Goal: Task Accomplishment & Management: Use online tool/utility

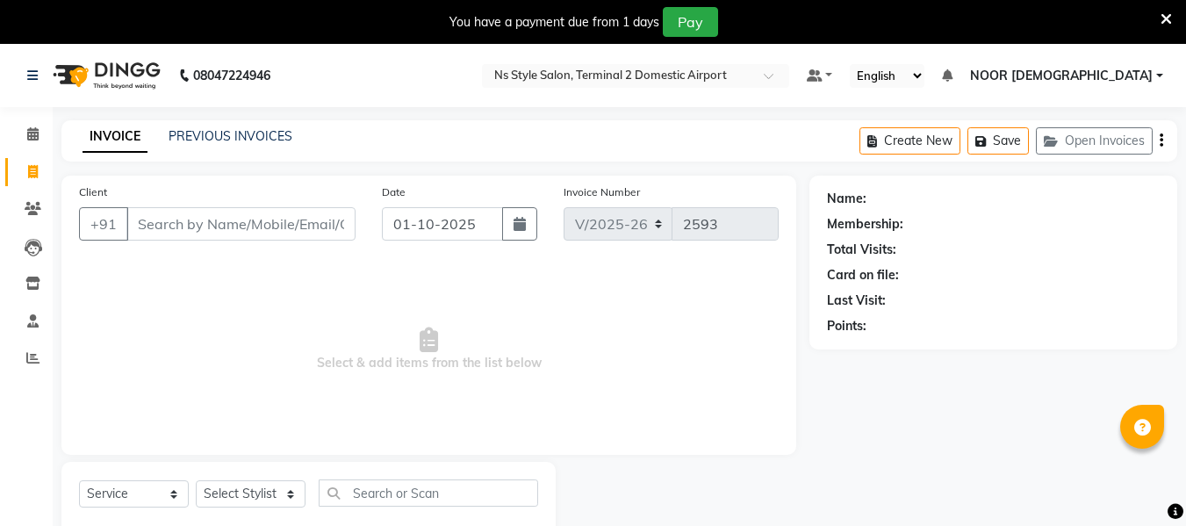
select select "5661"
select select "service"
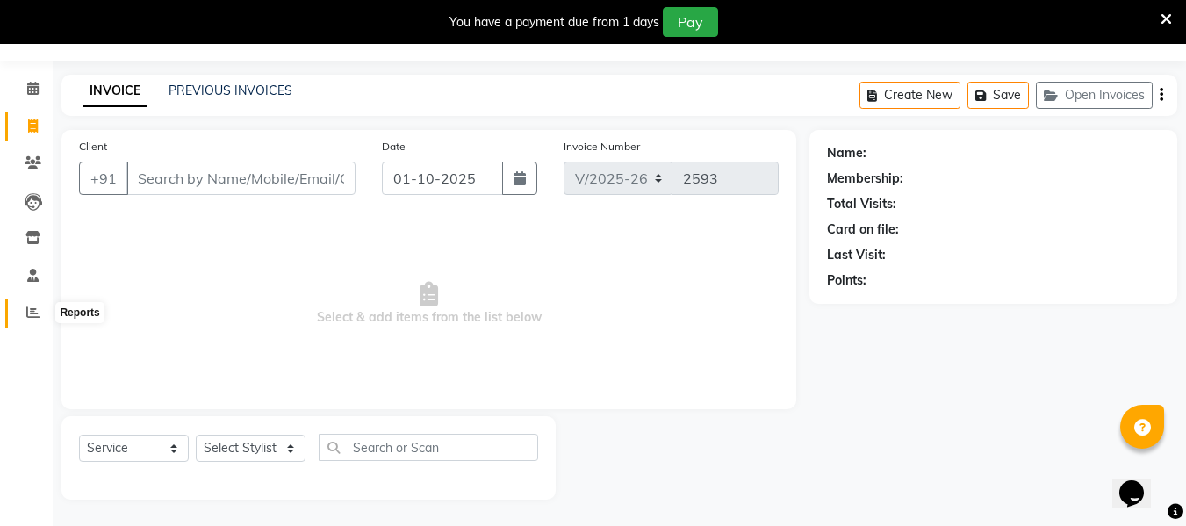
click at [33, 306] on icon at bounding box center [32, 312] width 13 height 13
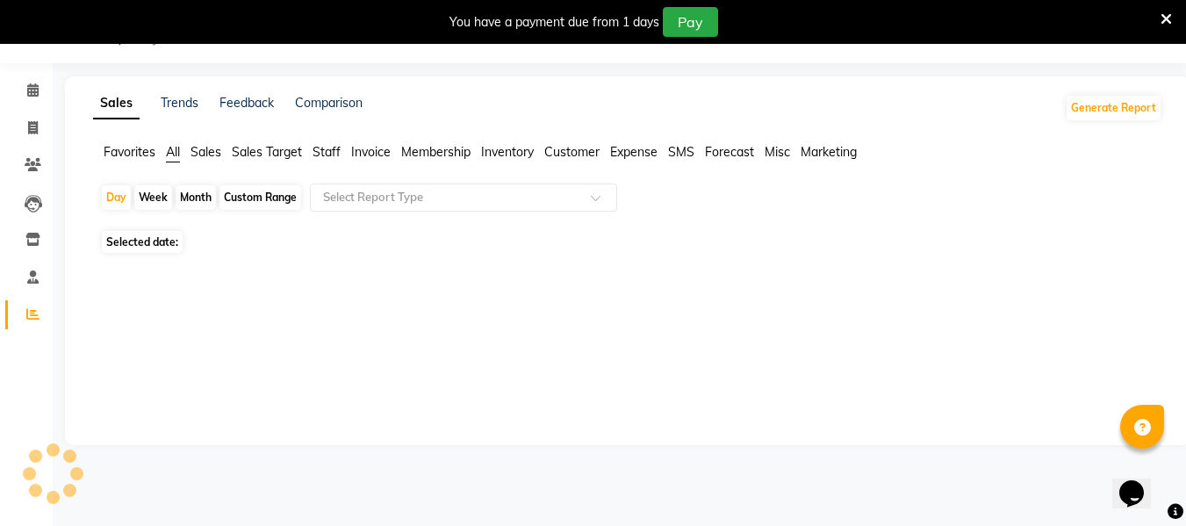
scroll to position [44, 0]
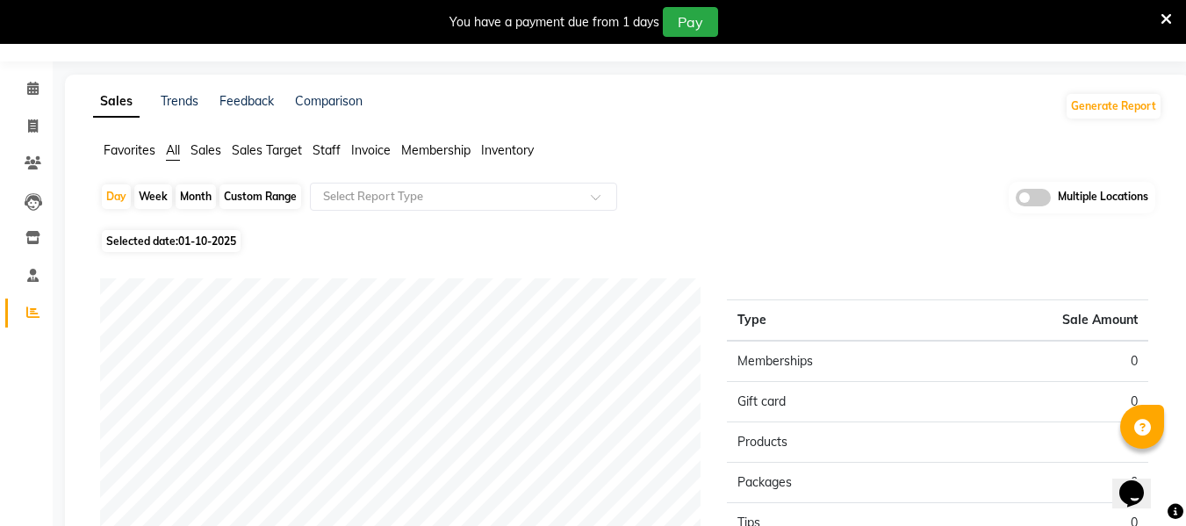
click at [336, 148] on span "Staff" at bounding box center [327, 150] width 28 height 16
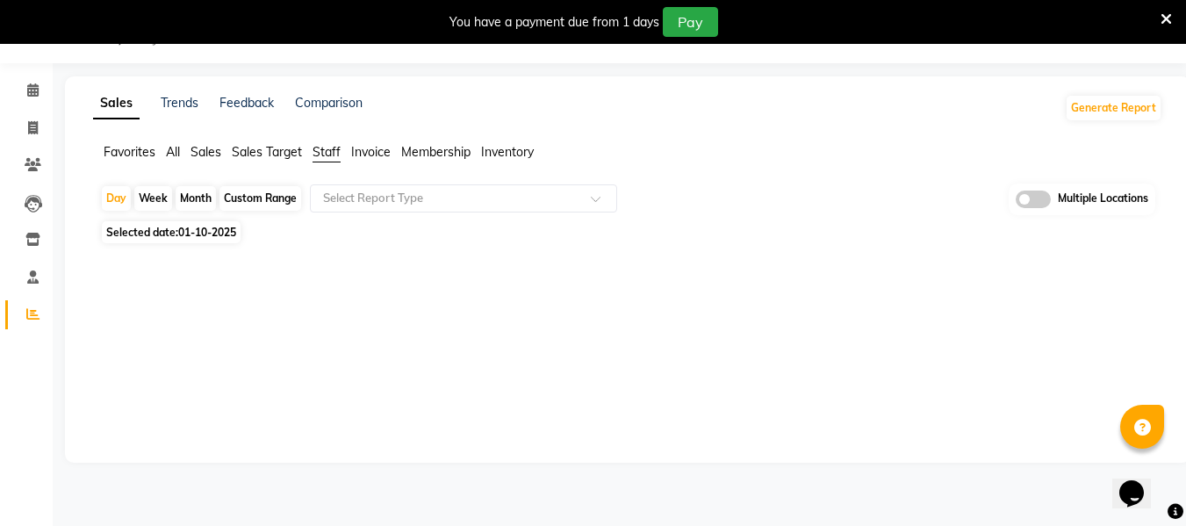
click at [207, 200] on div "Month" at bounding box center [196, 198] width 40 height 25
select select "10"
select select "2025"
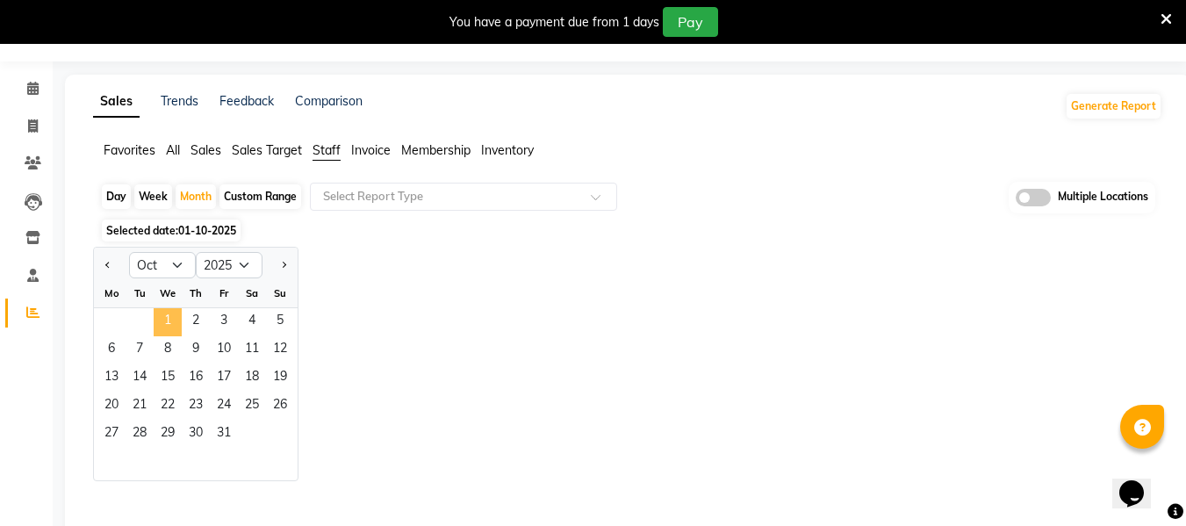
click at [169, 317] on span "1" at bounding box center [168, 322] width 28 height 28
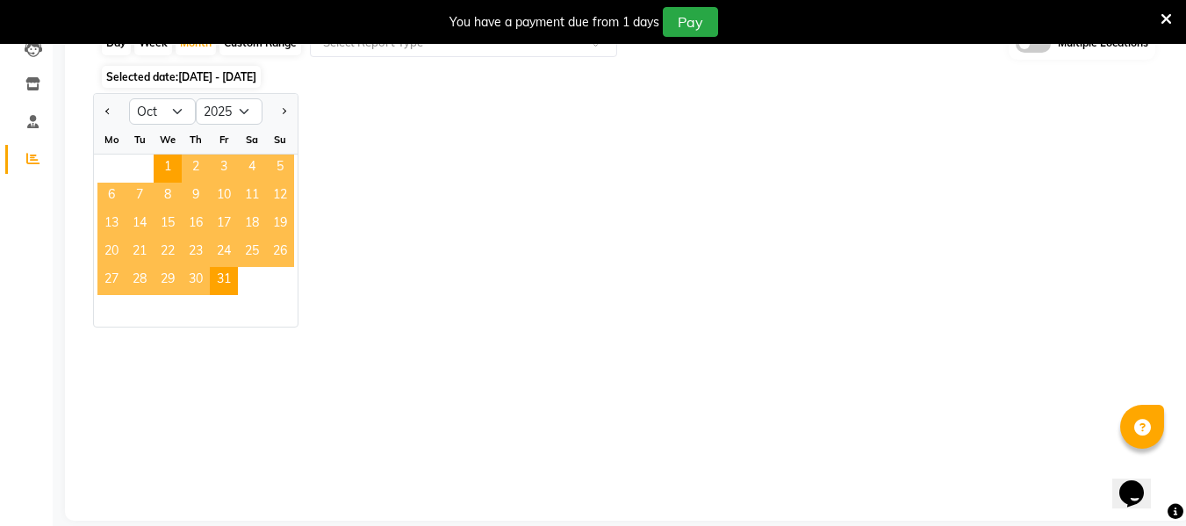
scroll to position [44, 0]
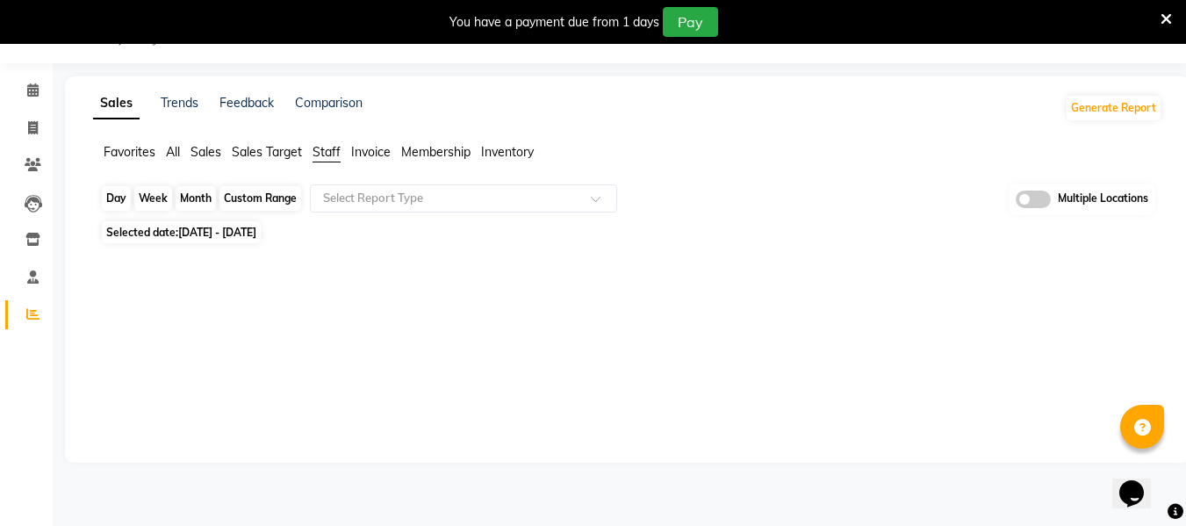
click at [198, 204] on div "Month" at bounding box center [196, 198] width 40 height 25
select select "10"
select select "2025"
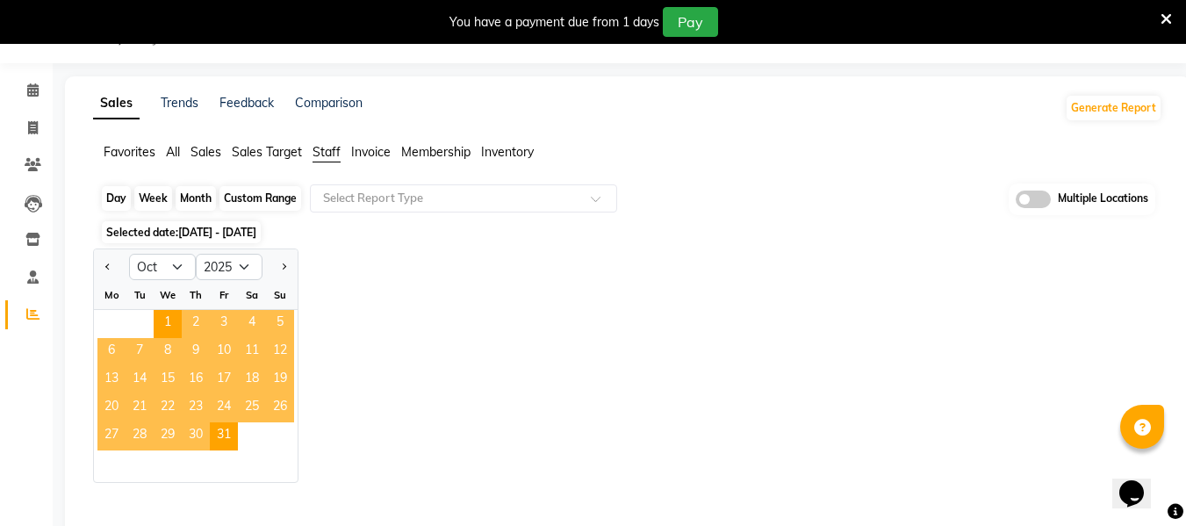
scroll to position [199, 0]
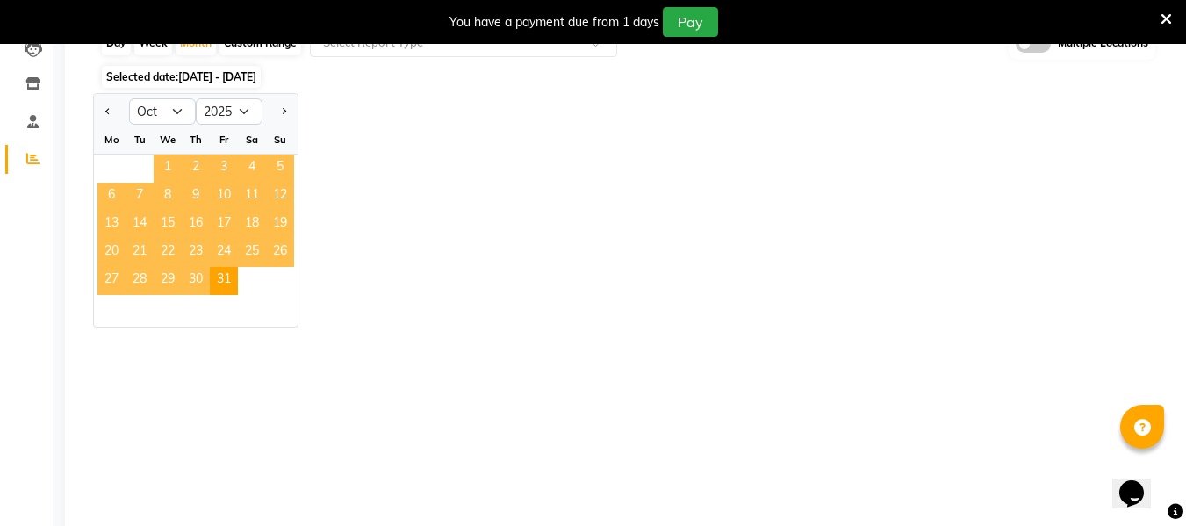
click at [162, 173] on span "1" at bounding box center [168, 169] width 28 height 28
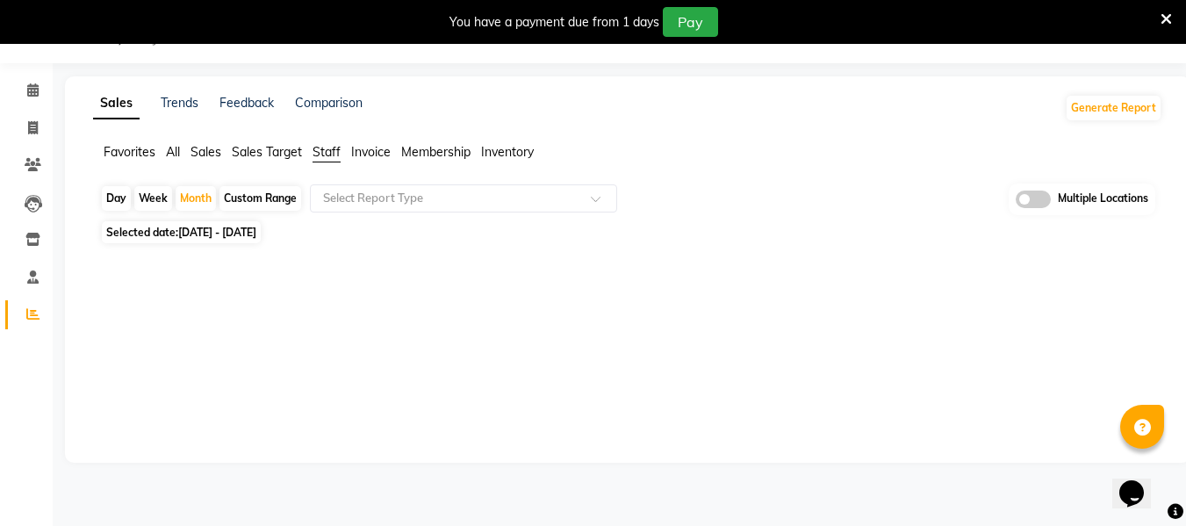
scroll to position [0, 0]
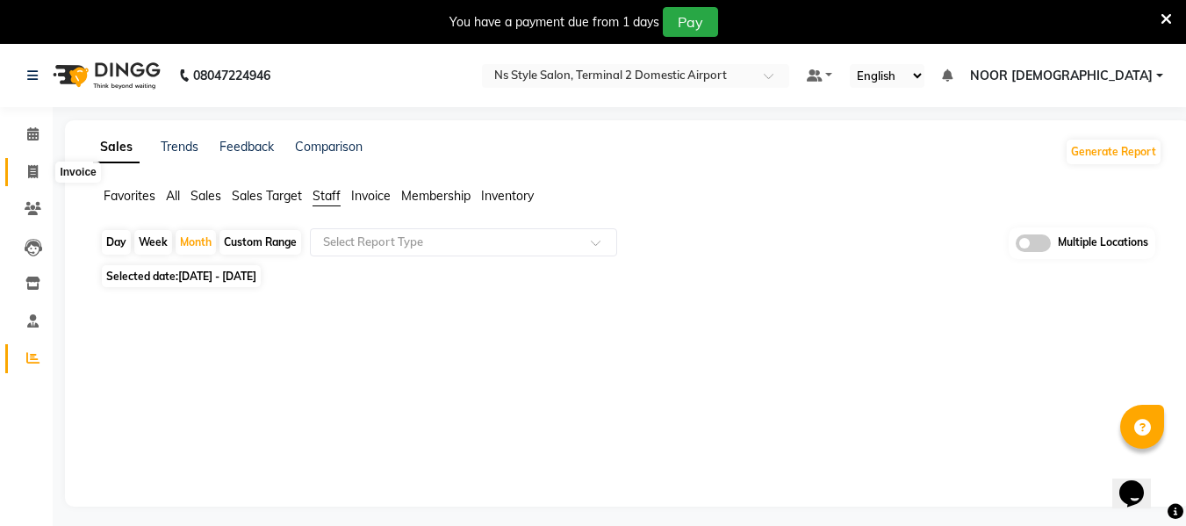
click at [23, 167] on span at bounding box center [33, 172] width 31 height 20
select select "service"
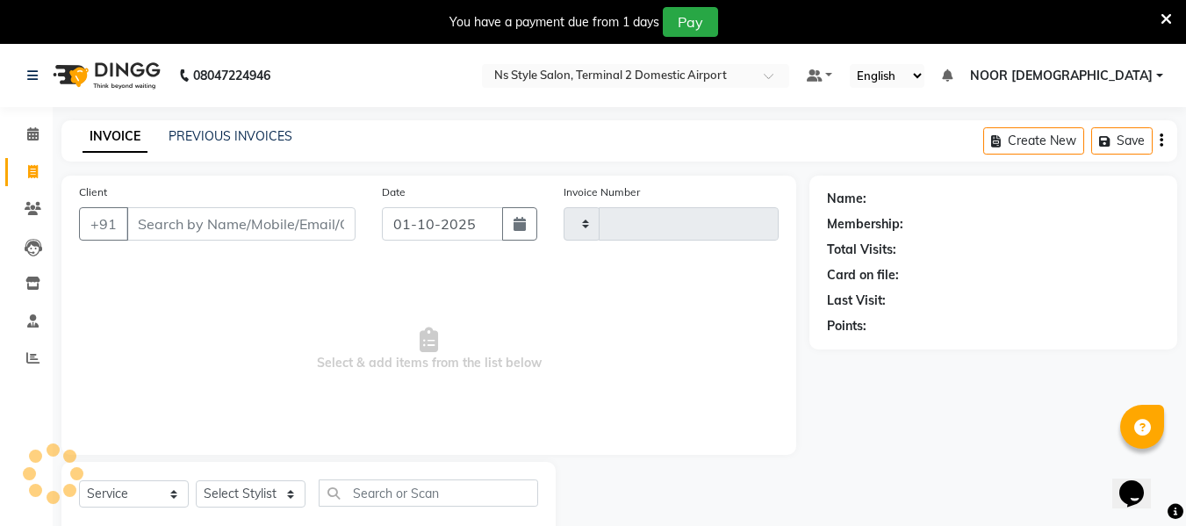
scroll to position [46, 0]
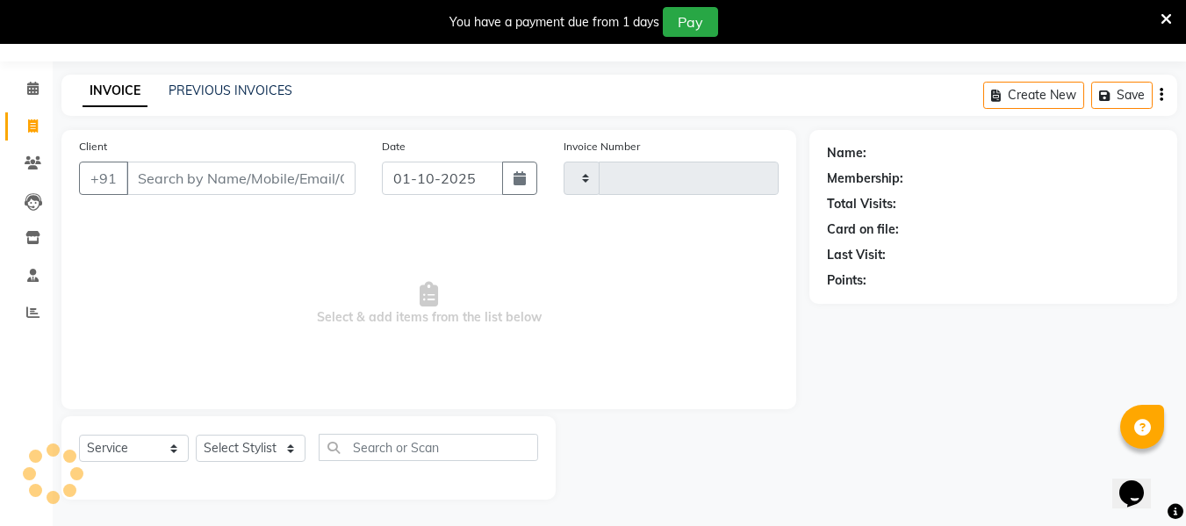
type input "2593"
select select "5661"
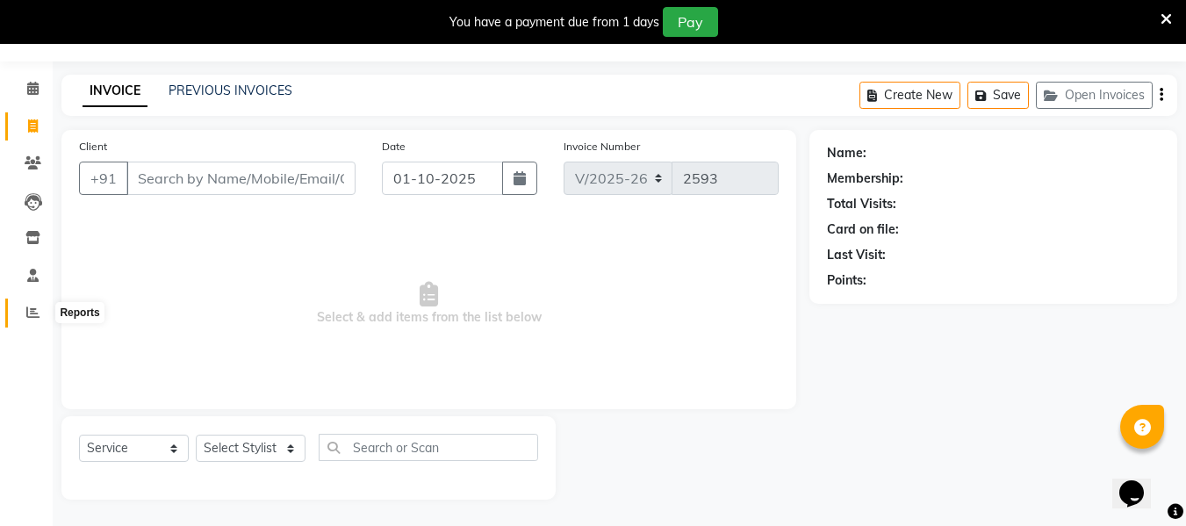
click at [28, 311] on icon at bounding box center [32, 312] width 13 height 13
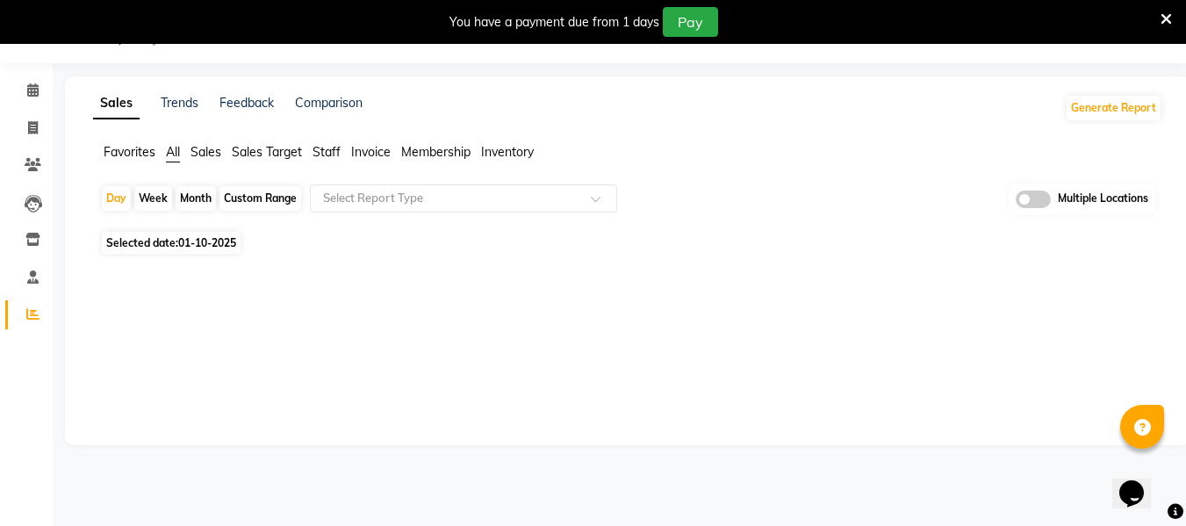
scroll to position [46, 0]
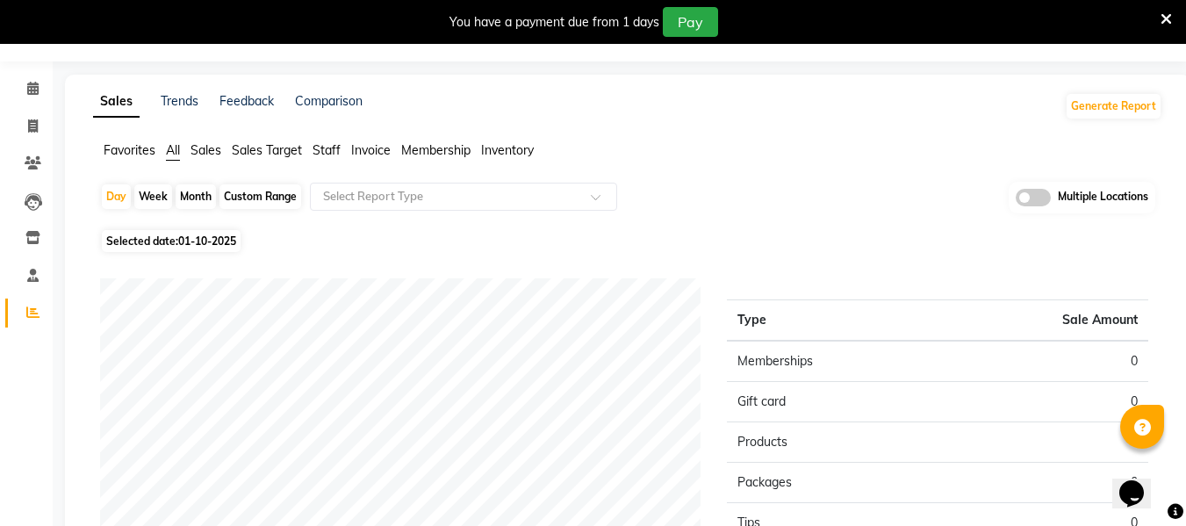
click at [328, 152] on span "Staff" at bounding box center [327, 150] width 28 height 16
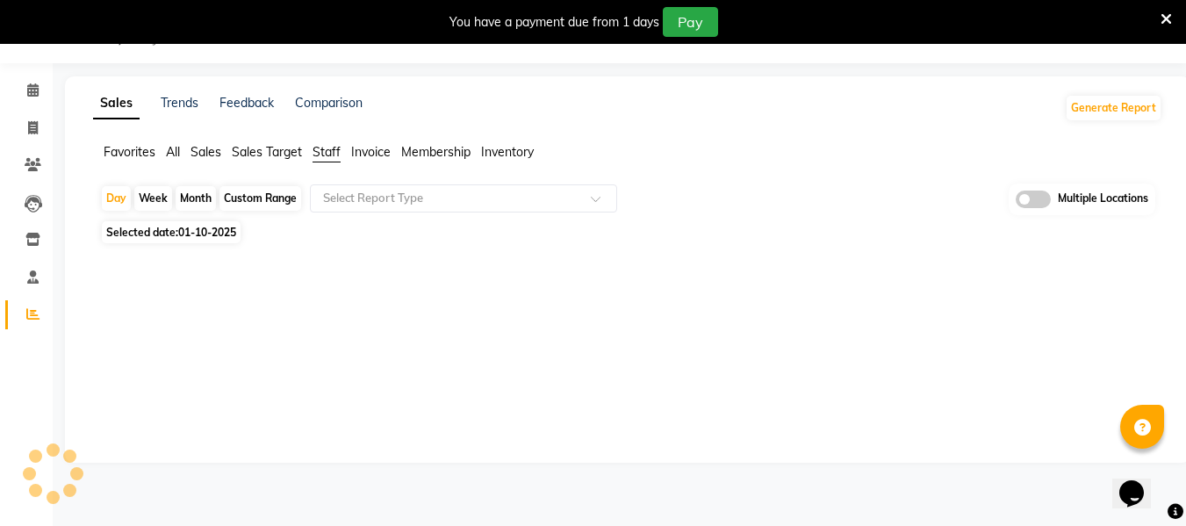
click at [205, 192] on div "Month" at bounding box center [196, 198] width 40 height 25
select select "10"
select select "2025"
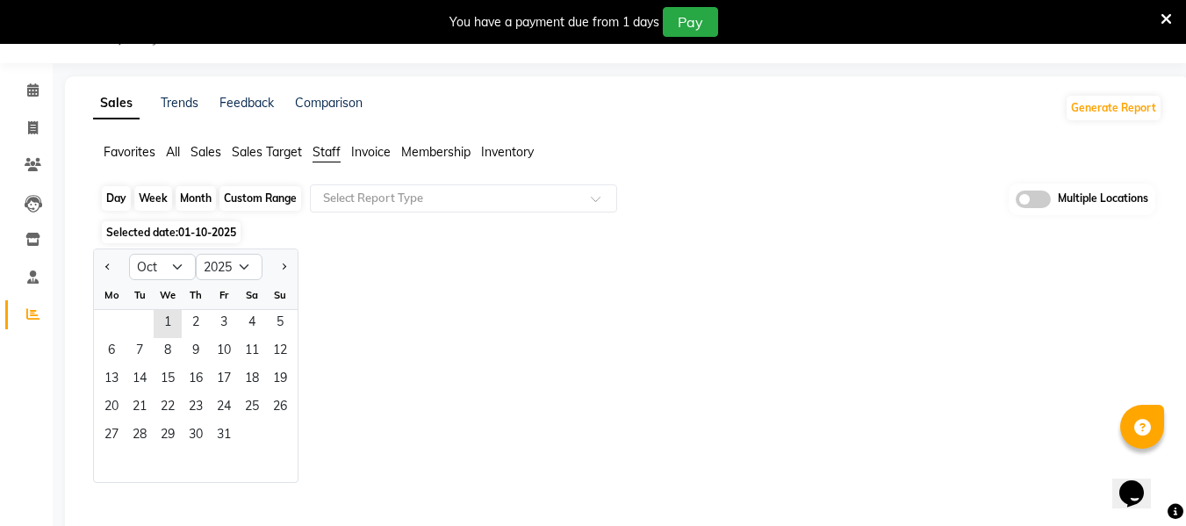
scroll to position [46, 0]
click at [175, 314] on span "1" at bounding box center [168, 322] width 28 height 28
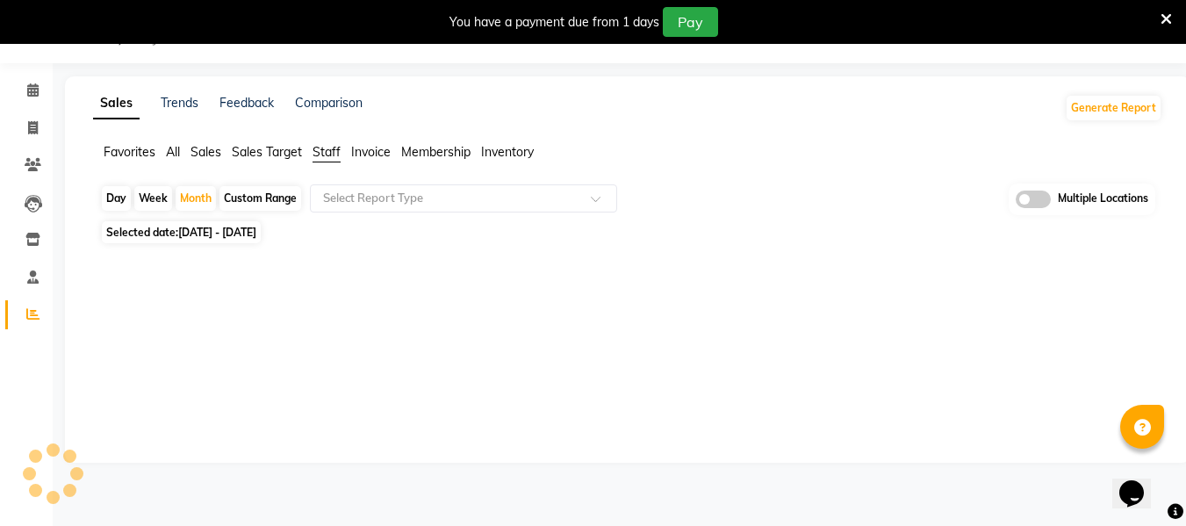
scroll to position [44, 0]
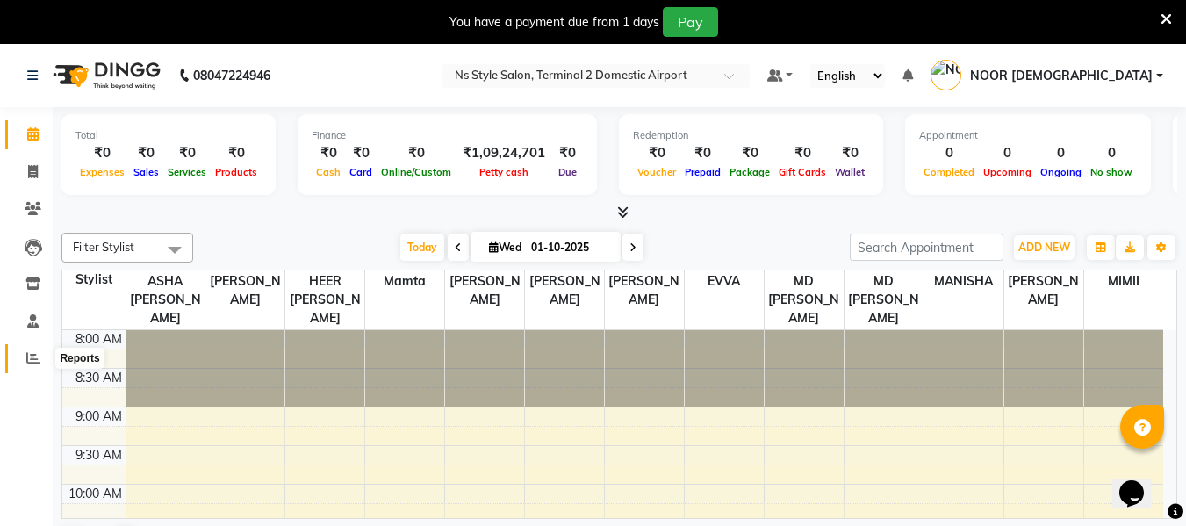
click at [43, 352] on span at bounding box center [33, 359] width 31 height 20
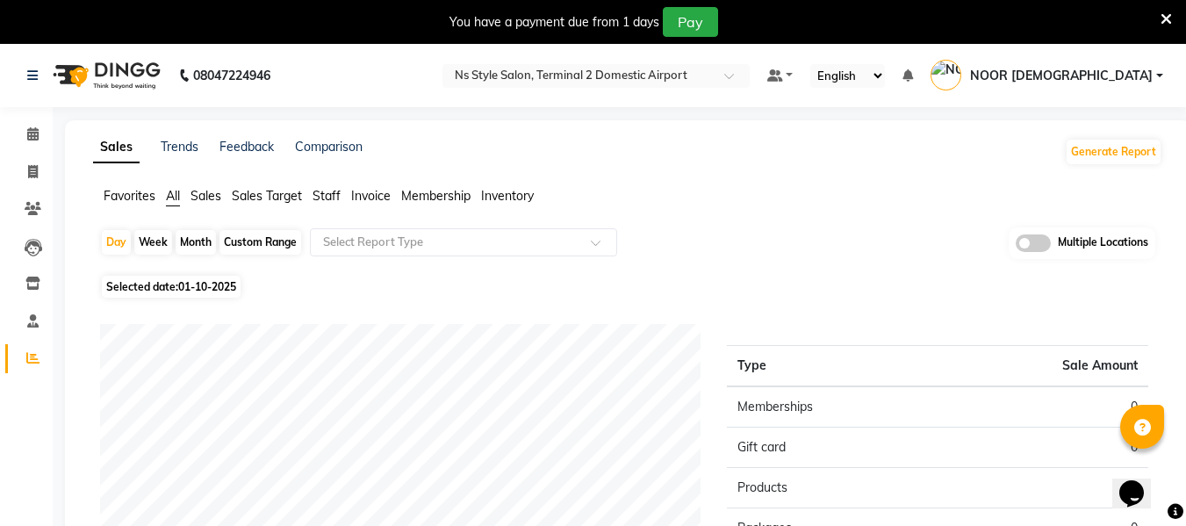
click at [331, 196] on span "Staff" at bounding box center [327, 196] width 28 height 16
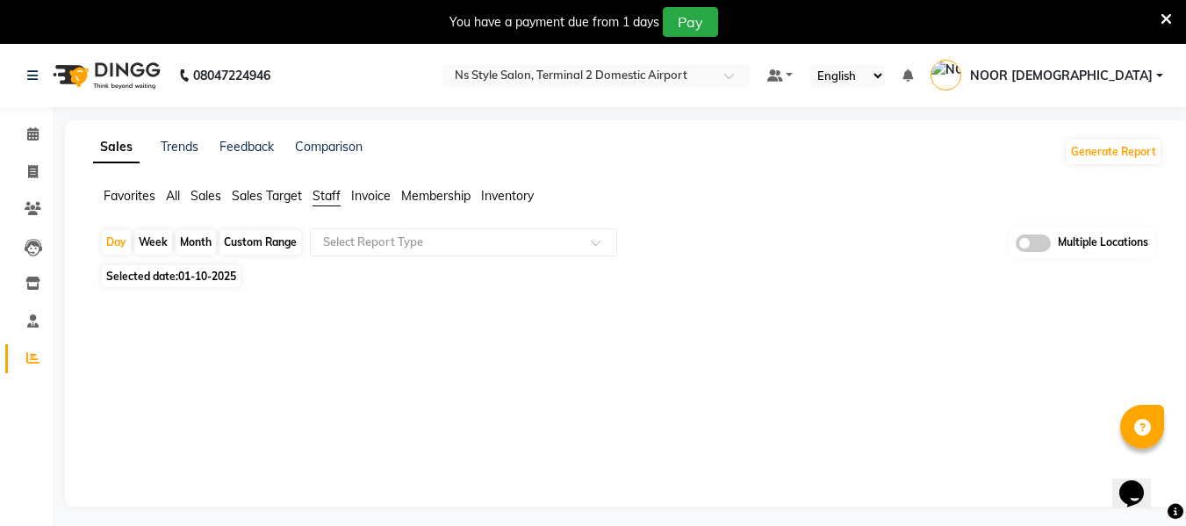
click at [188, 246] on div "Month" at bounding box center [196, 242] width 40 height 25
select select "10"
select select "2025"
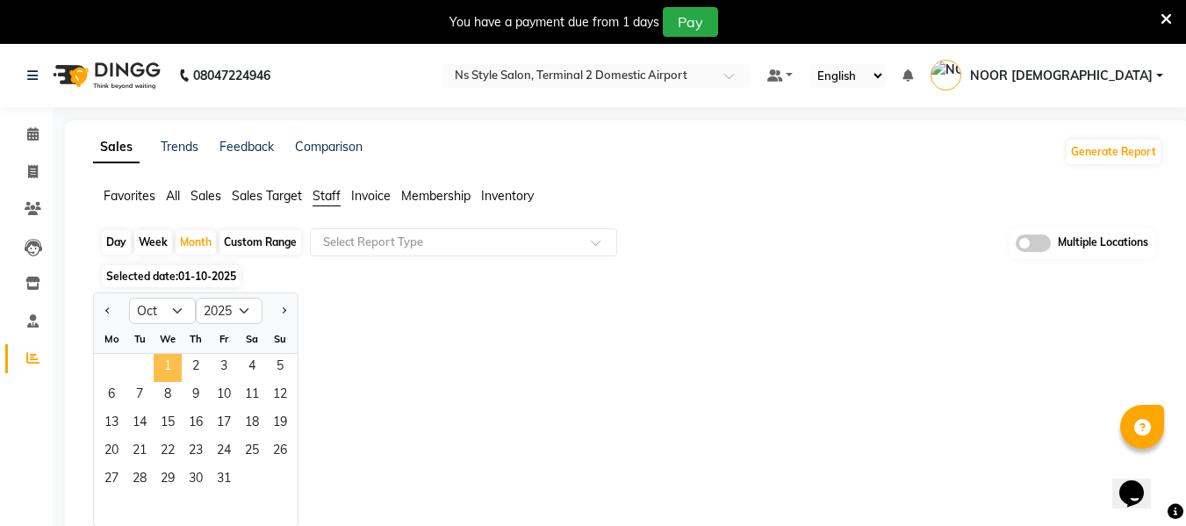
click at [167, 371] on span "1" at bounding box center [168, 368] width 28 height 28
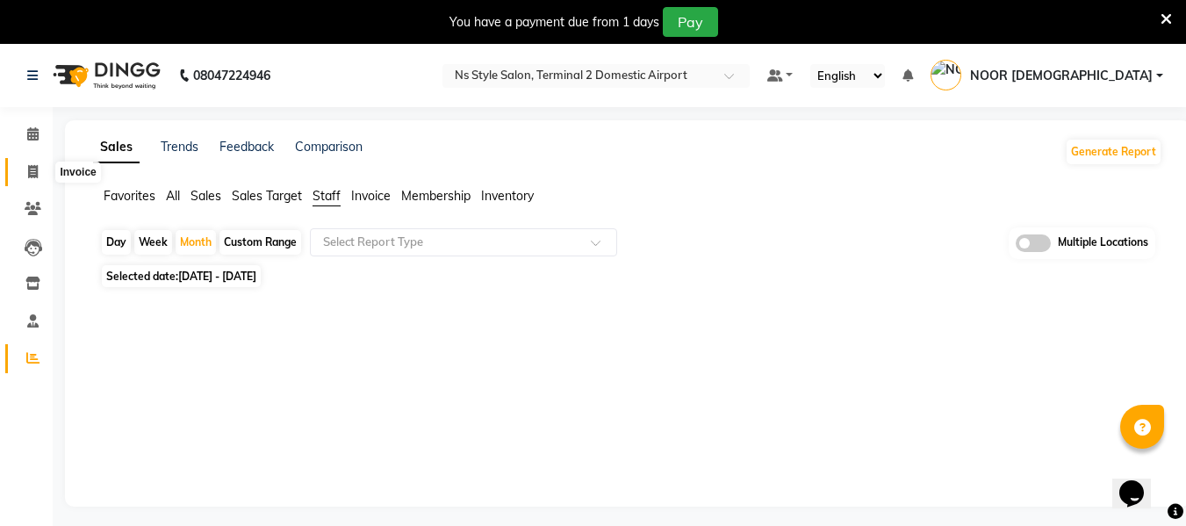
click at [38, 173] on icon at bounding box center [33, 171] width 10 height 13
select select "service"
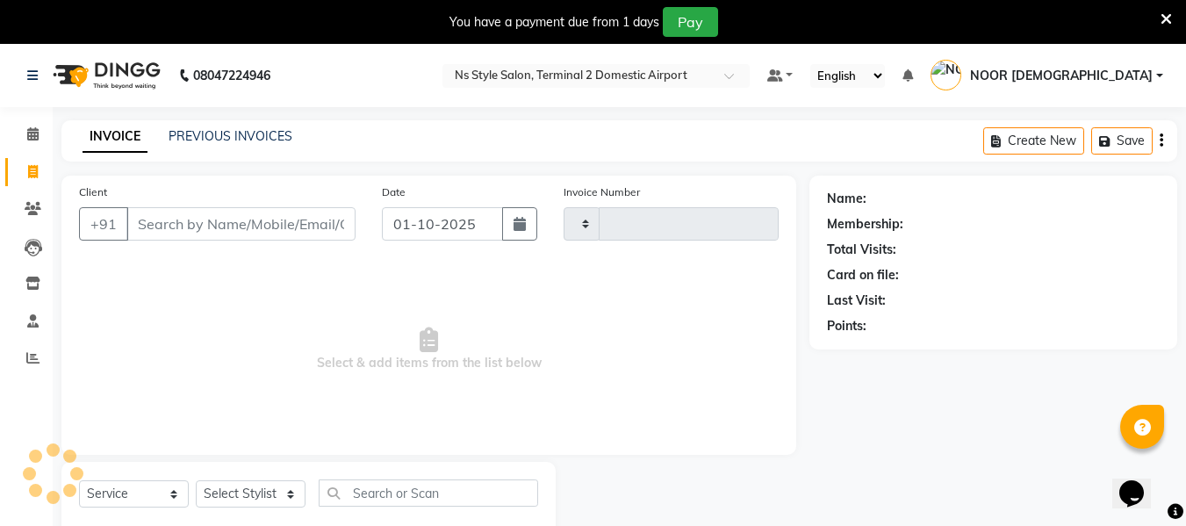
scroll to position [46, 0]
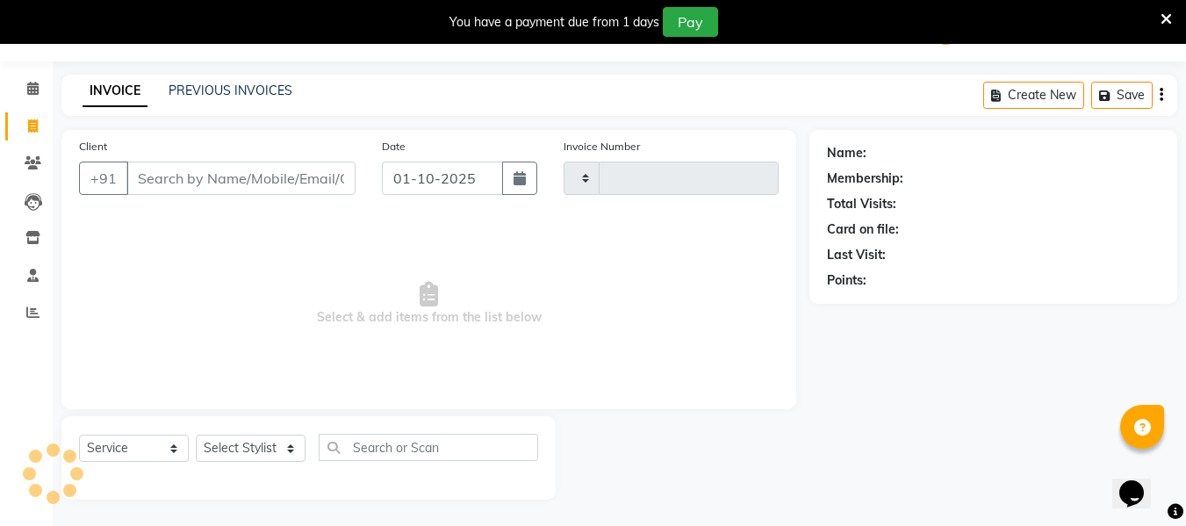
type input "2593"
select select "5661"
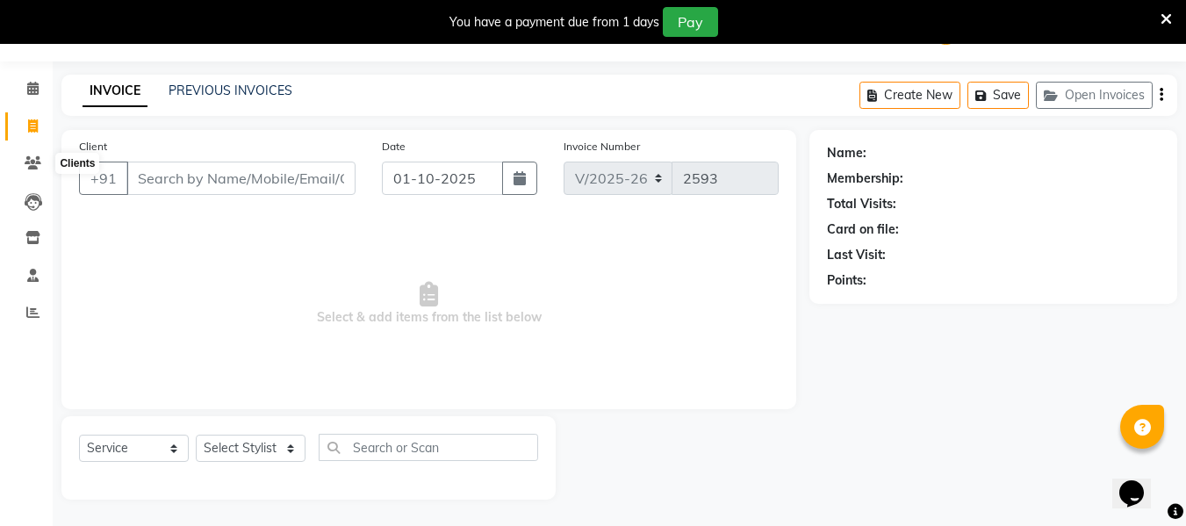
scroll to position [0, 0]
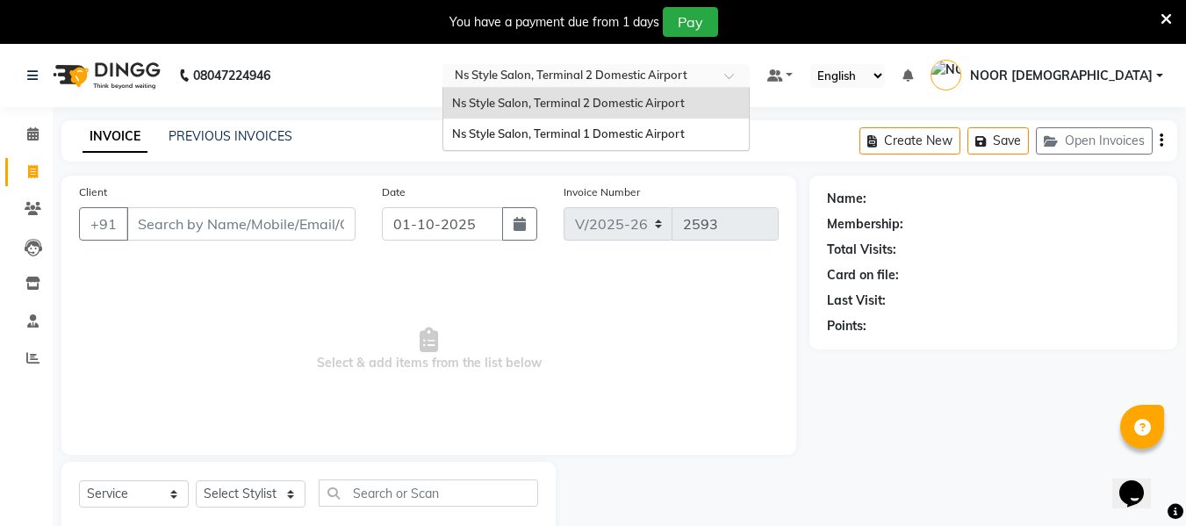
click at [706, 69] on input "text" at bounding box center [578, 78] width 255 height 18
click at [685, 132] on span "Ns Style Salon, Terminal 1 Domestic Airport" at bounding box center [568, 133] width 233 height 14
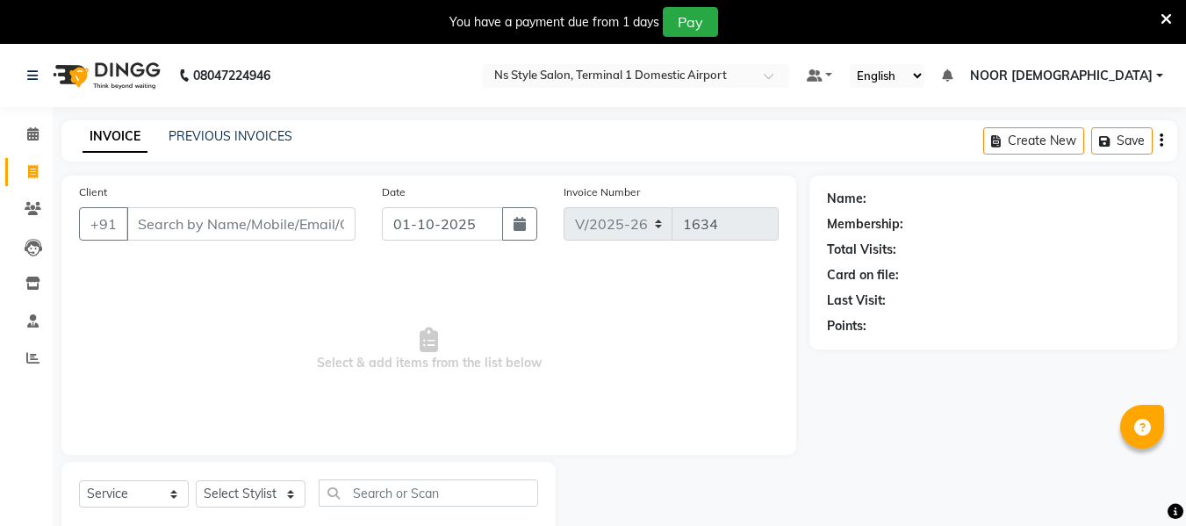
select select "5659"
select select "service"
click at [252, 141] on link "PREVIOUS INVOICES" at bounding box center [231, 136] width 124 height 16
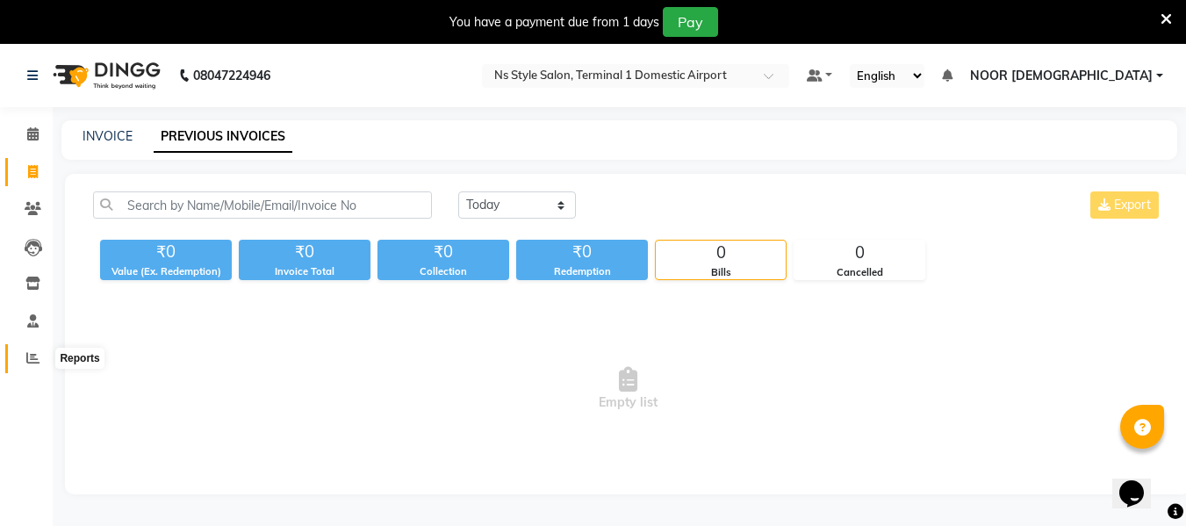
click at [30, 361] on icon at bounding box center [32, 357] width 13 height 13
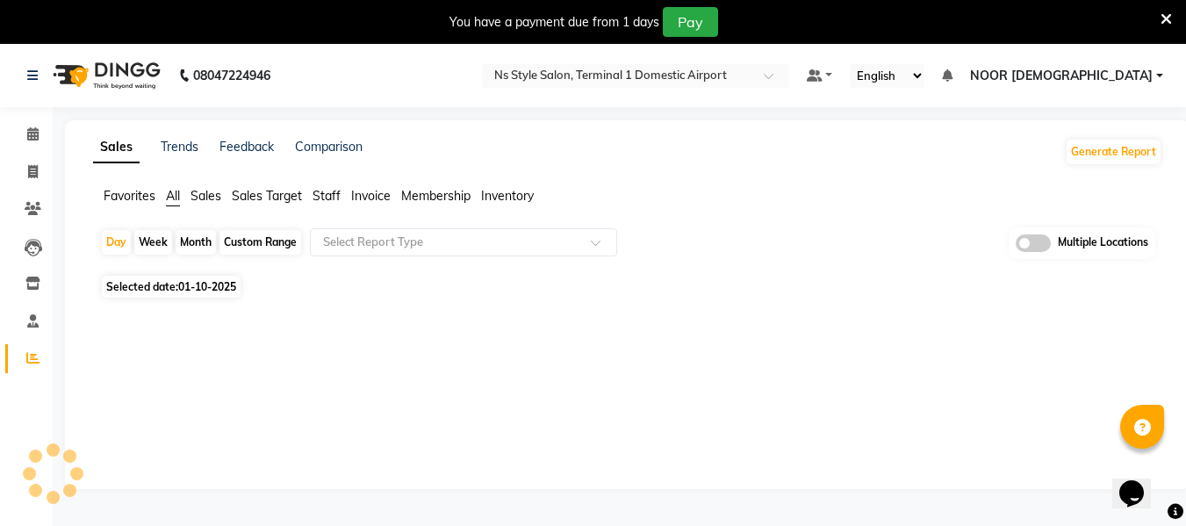
click at [331, 199] on span "Staff" at bounding box center [327, 196] width 28 height 16
click at [195, 241] on div "Month" at bounding box center [196, 242] width 40 height 25
select select "10"
select select "2025"
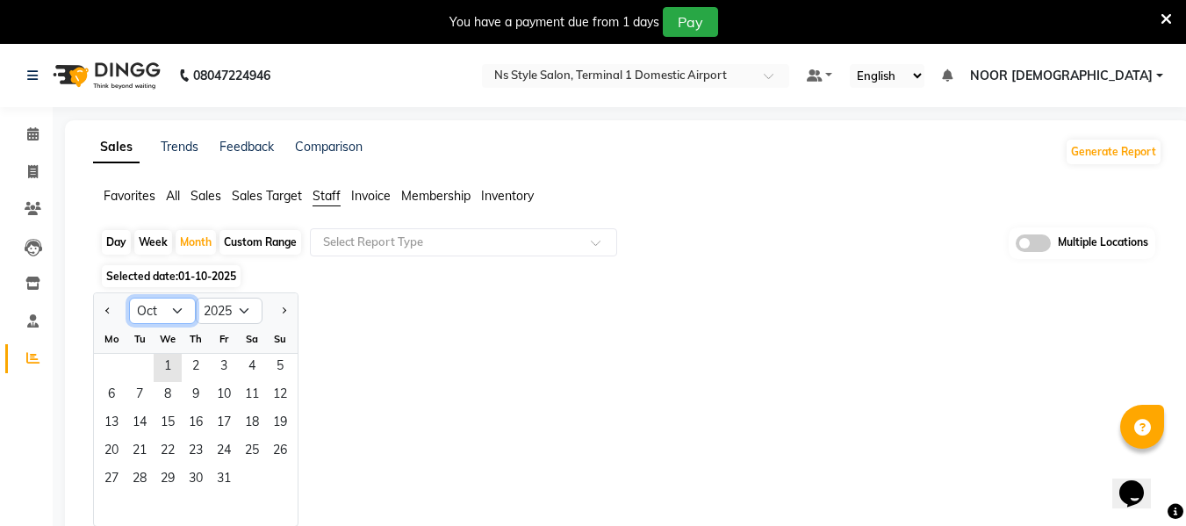
drag, startPoint x: 154, startPoint y: 309, endPoint x: 158, endPoint y: 221, distance: 87.9
click at [158, 221] on app-reports "Favorites All Sales Sales Target Staff Invoice Membership Inventory Day Week Mo…" at bounding box center [628, 455] width 1091 height 537
select select "9"
click at [129, 298] on select "Jan Feb Mar Apr May Jun Jul Aug Sep Oct Nov Dec" at bounding box center [162, 311] width 67 height 26
click at [116, 369] on span "1" at bounding box center [111, 368] width 28 height 28
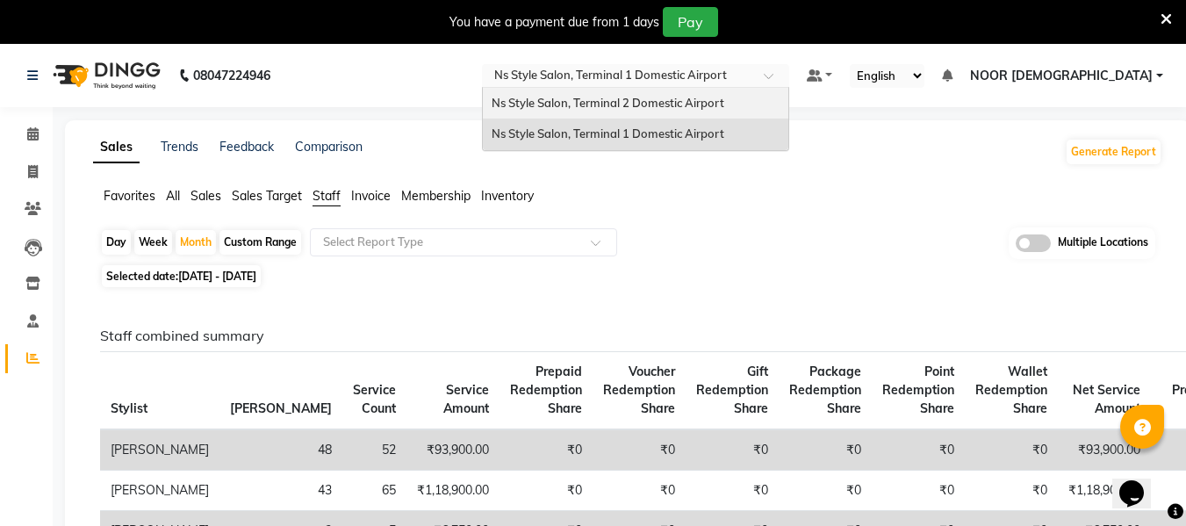
drag, startPoint x: 863, startPoint y: 78, endPoint x: 777, endPoint y: 106, distance: 90.5
click at [777, 88] on ng-select "Select Location × Ns Style Salon, Terminal 1 Domestic Airport Ns Style Salon, T…" at bounding box center [635, 76] width 307 height 24
click at [725, 106] on span "Ns Style Salon, Terminal 2 Domestic Airport" at bounding box center [608, 103] width 233 height 14
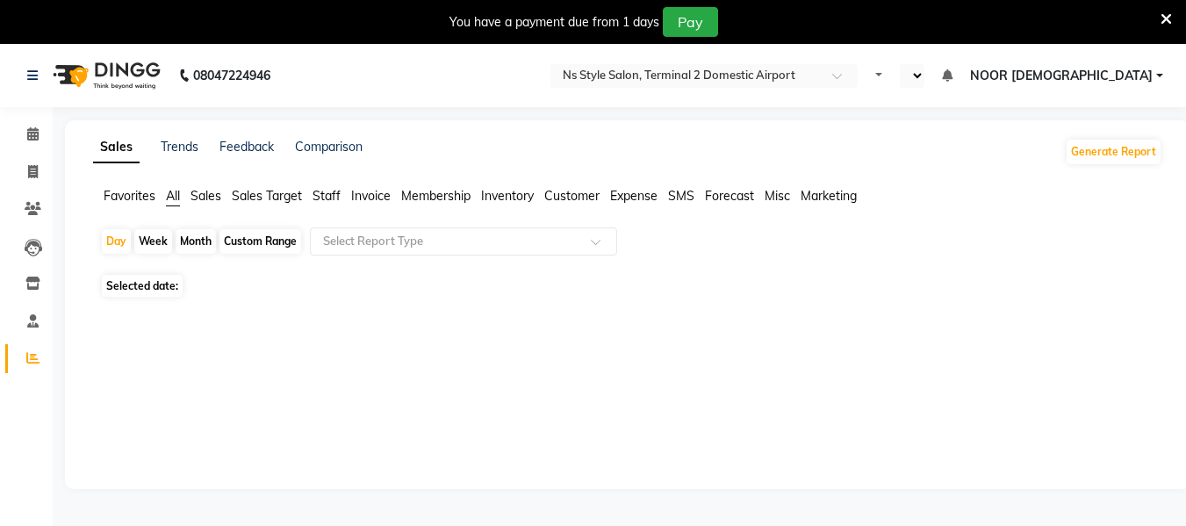
select select "en"
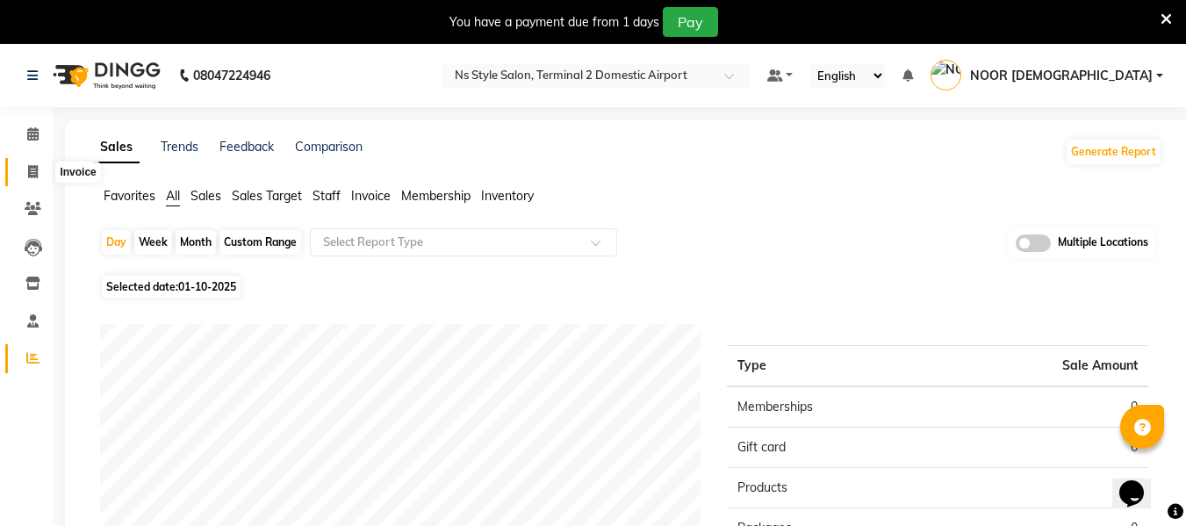
click at [25, 172] on span at bounding box center [33, 172] width 31 height 20
select select "service"
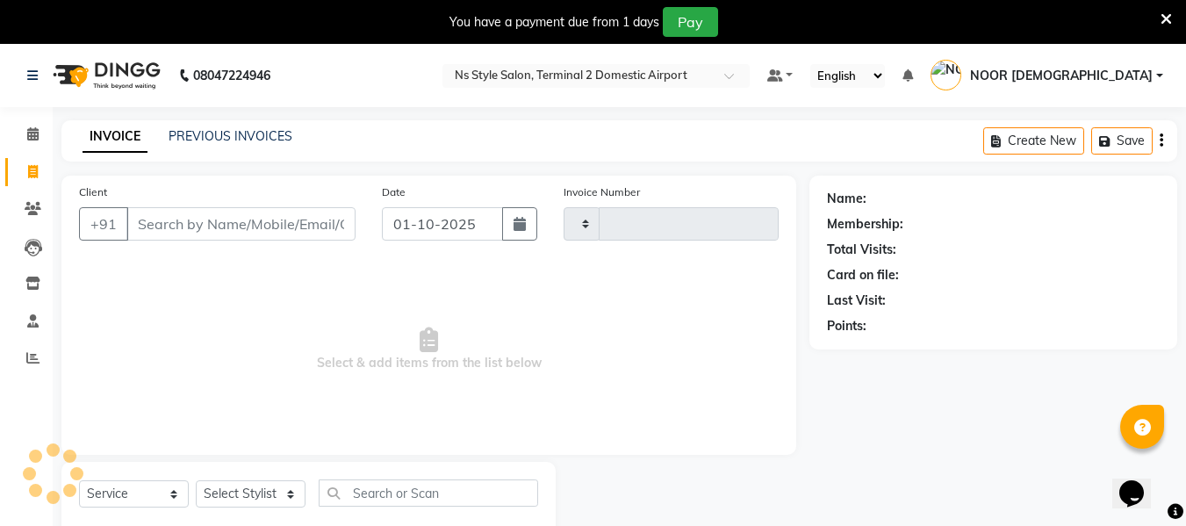
scroll to position [46, 0]
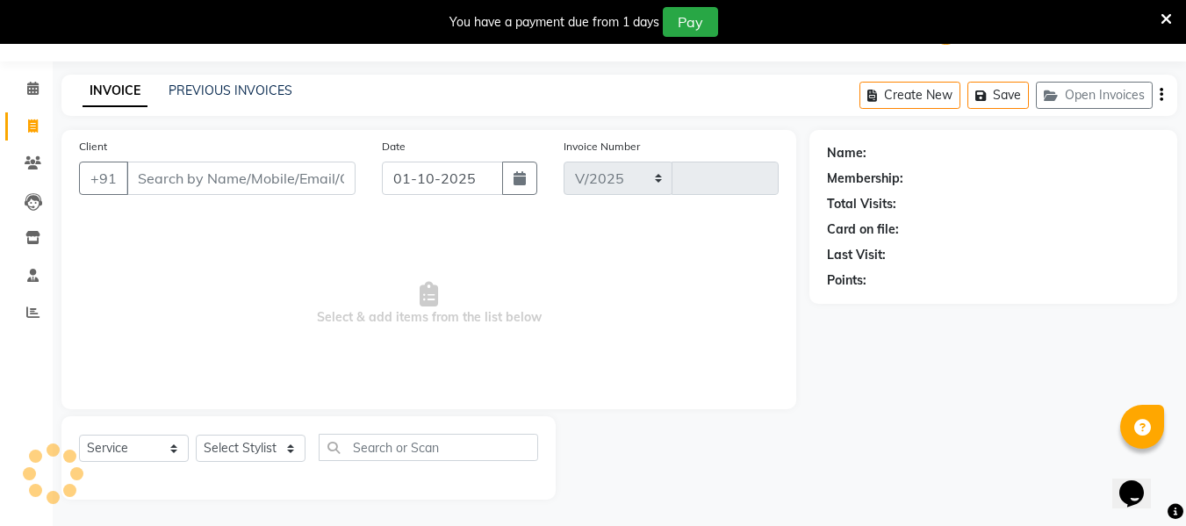
select select "5661"
type input "2593"
click at [258, 90] on link "PREVIOUS INVOICES" at bounding box center [231, 91] width 124 height 16
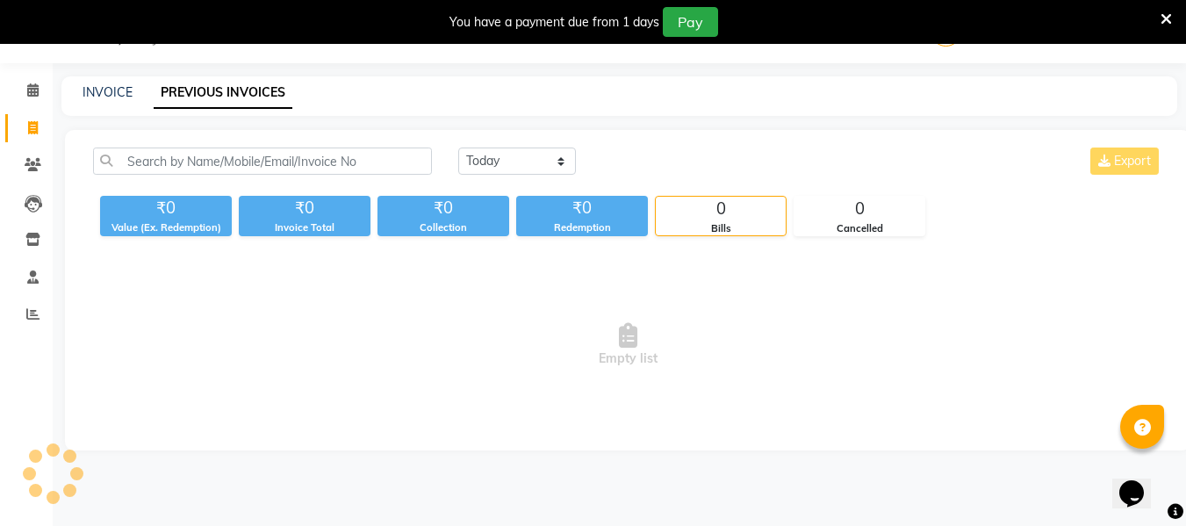
scroll to position [44, 0]
